Goal: Transaction & Acquisition: Purchase product/service

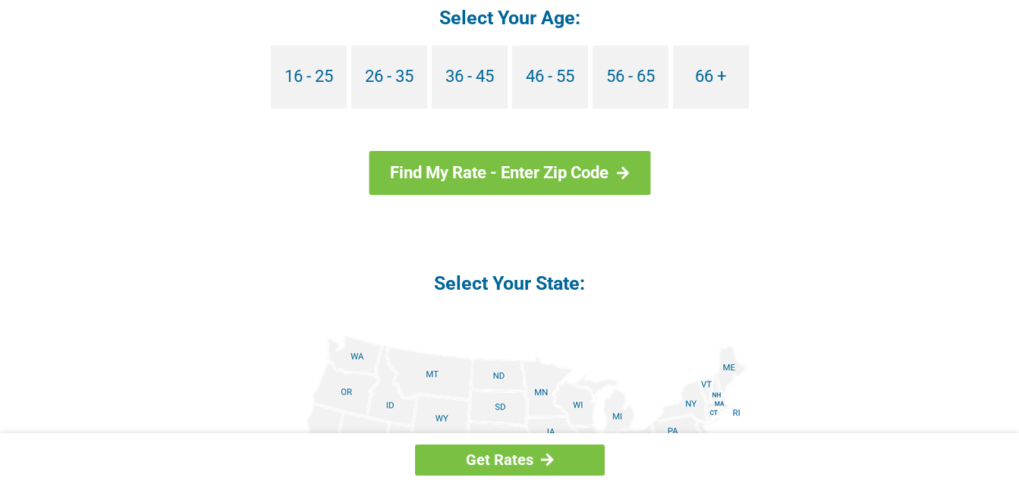
scroll to position [1561, 0]
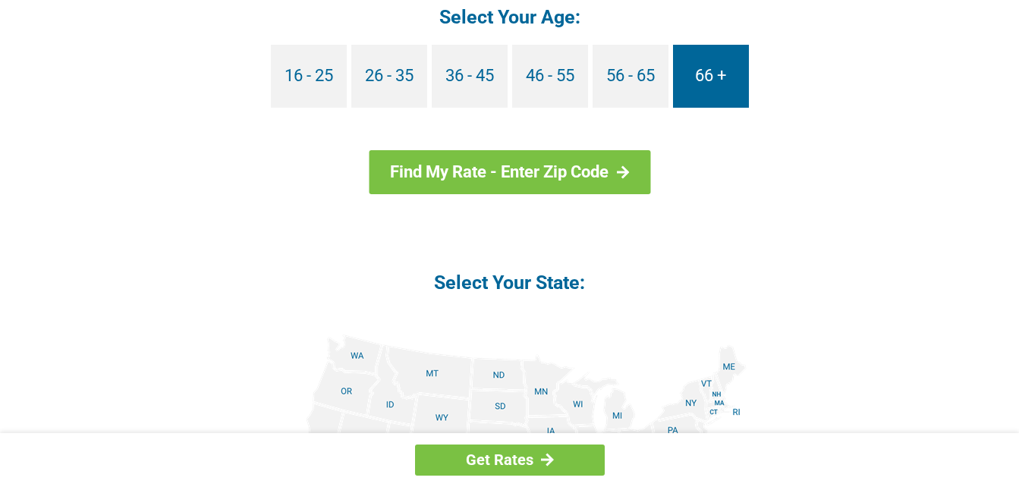
click at [705, 108] on link "66 +" at bounding box center [711, 76] width 76 height 63
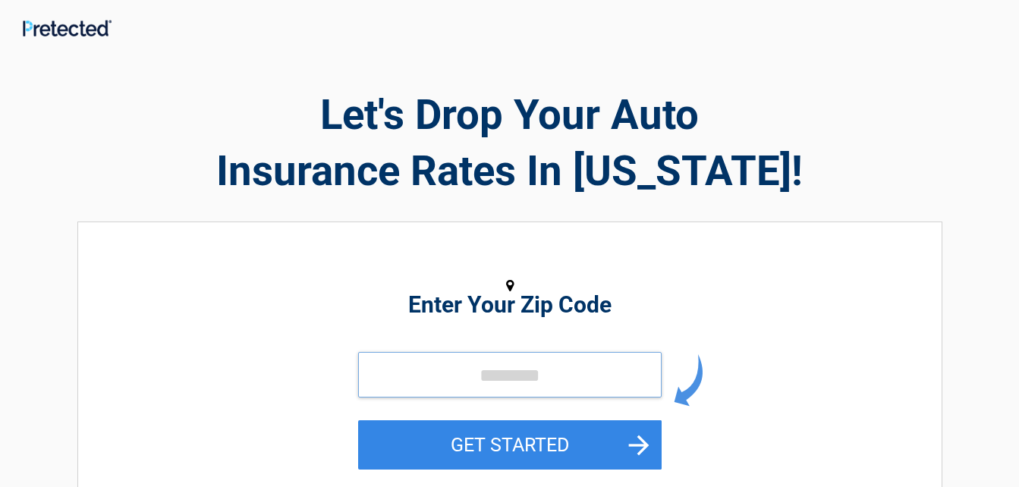
click at [477, 376] on input "tel" at bounding box center [509, 375] width 303 height 46
type input "*****"
